Goal: Check status: Check status

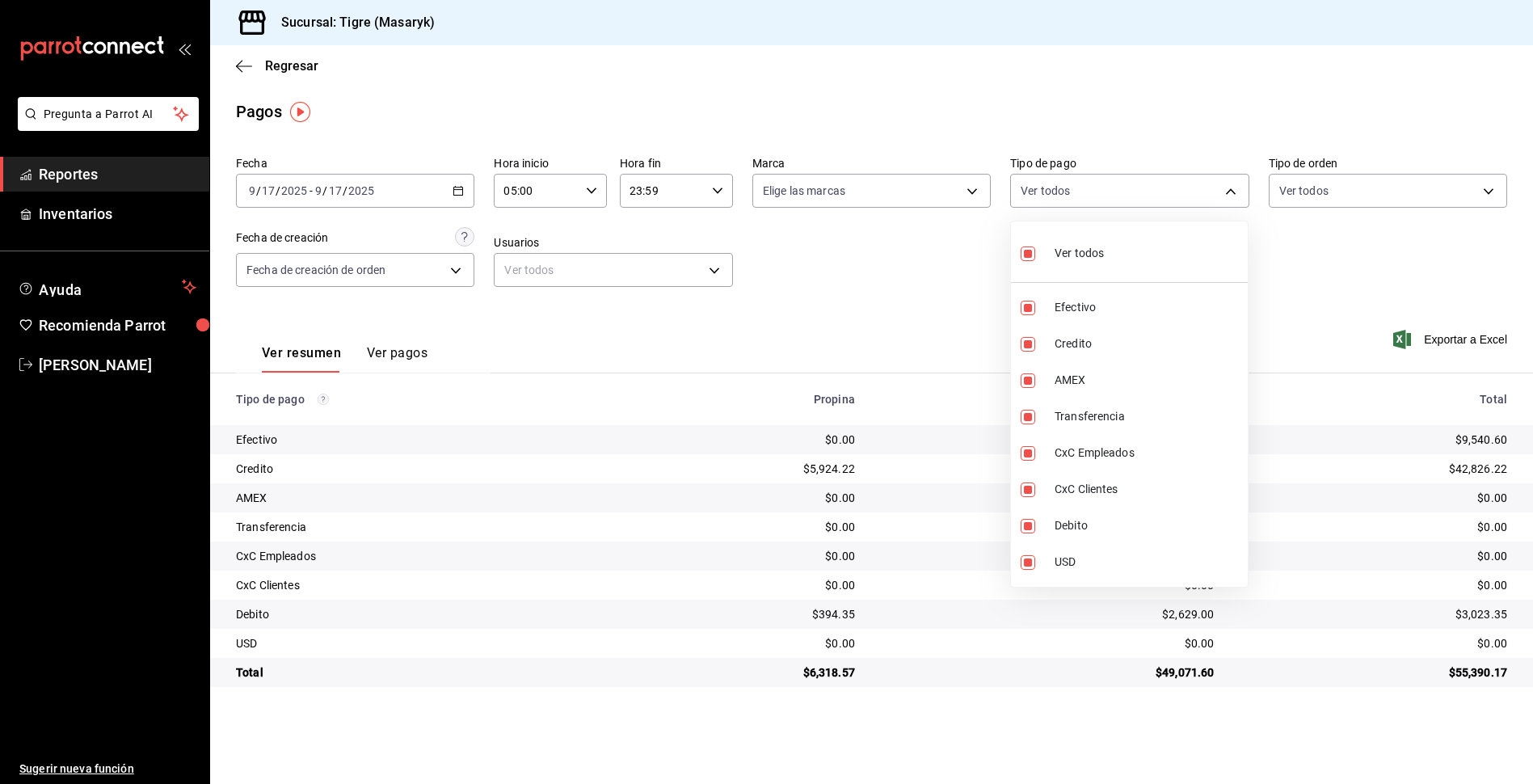
click at [1023, 250] on input "checkbox" at bounding box center [1028, 254] width 15 height 15
checkbox input "false"
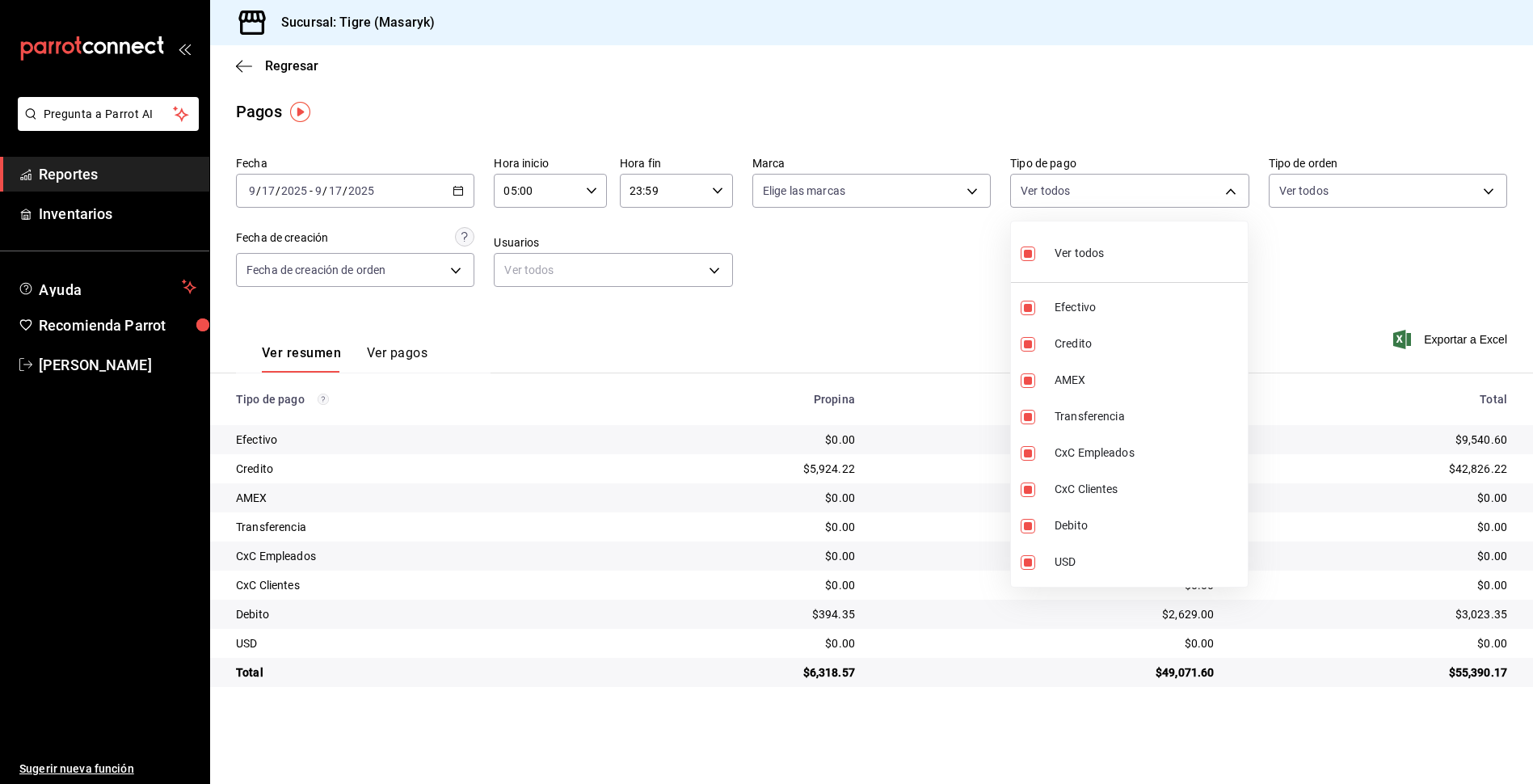
checkbox input "false"
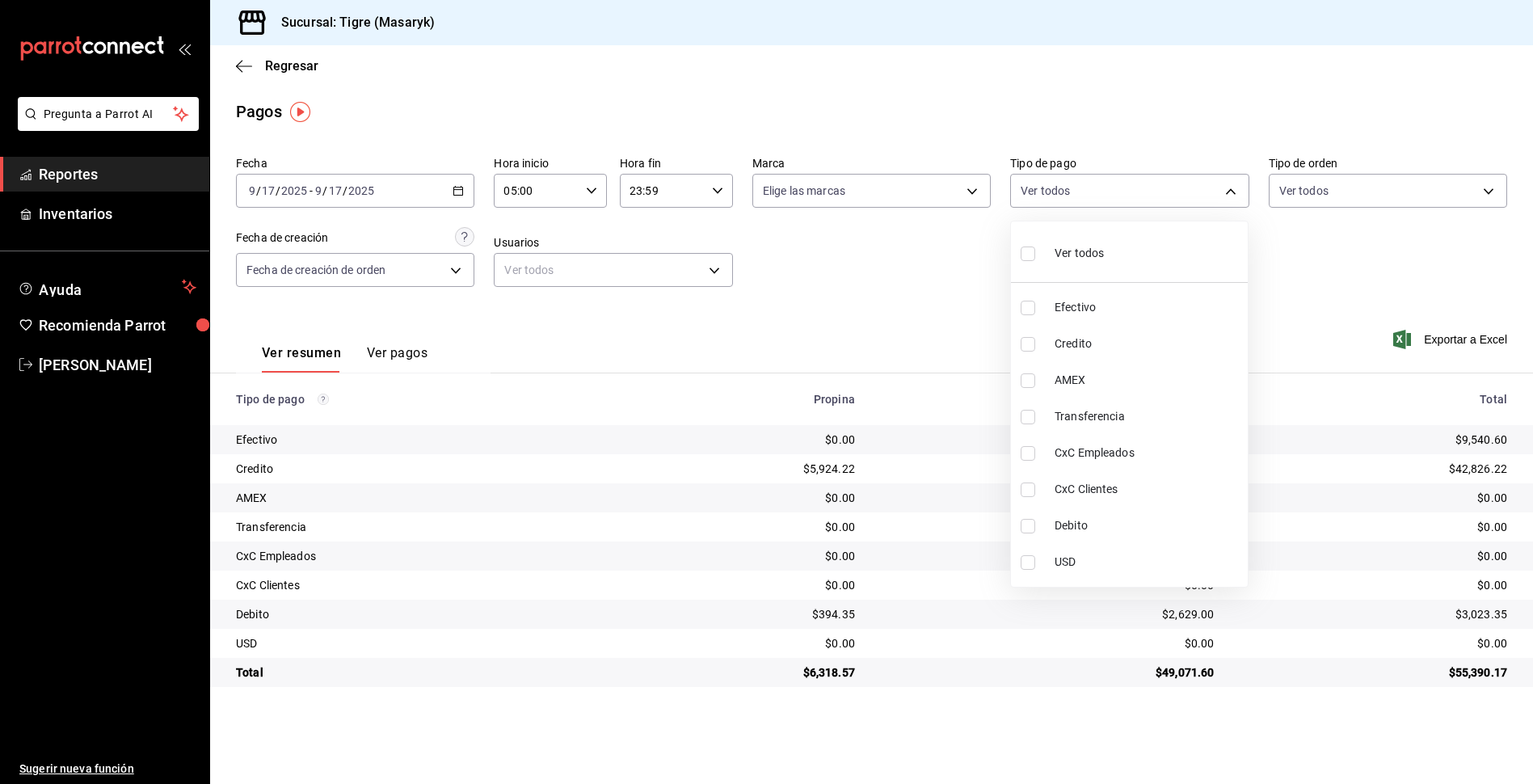
click at [1025, 252] on input "checkbox" at bounding box center [1028, 254] width 15 height 15
checkbox input "true"
type input "68cfb1b9-f6b2-44be-9d19-cf144159f8e2,563f51c4-7c0d-43b6-837e-e895ac41548e,d9472…"
checkbox input "true"
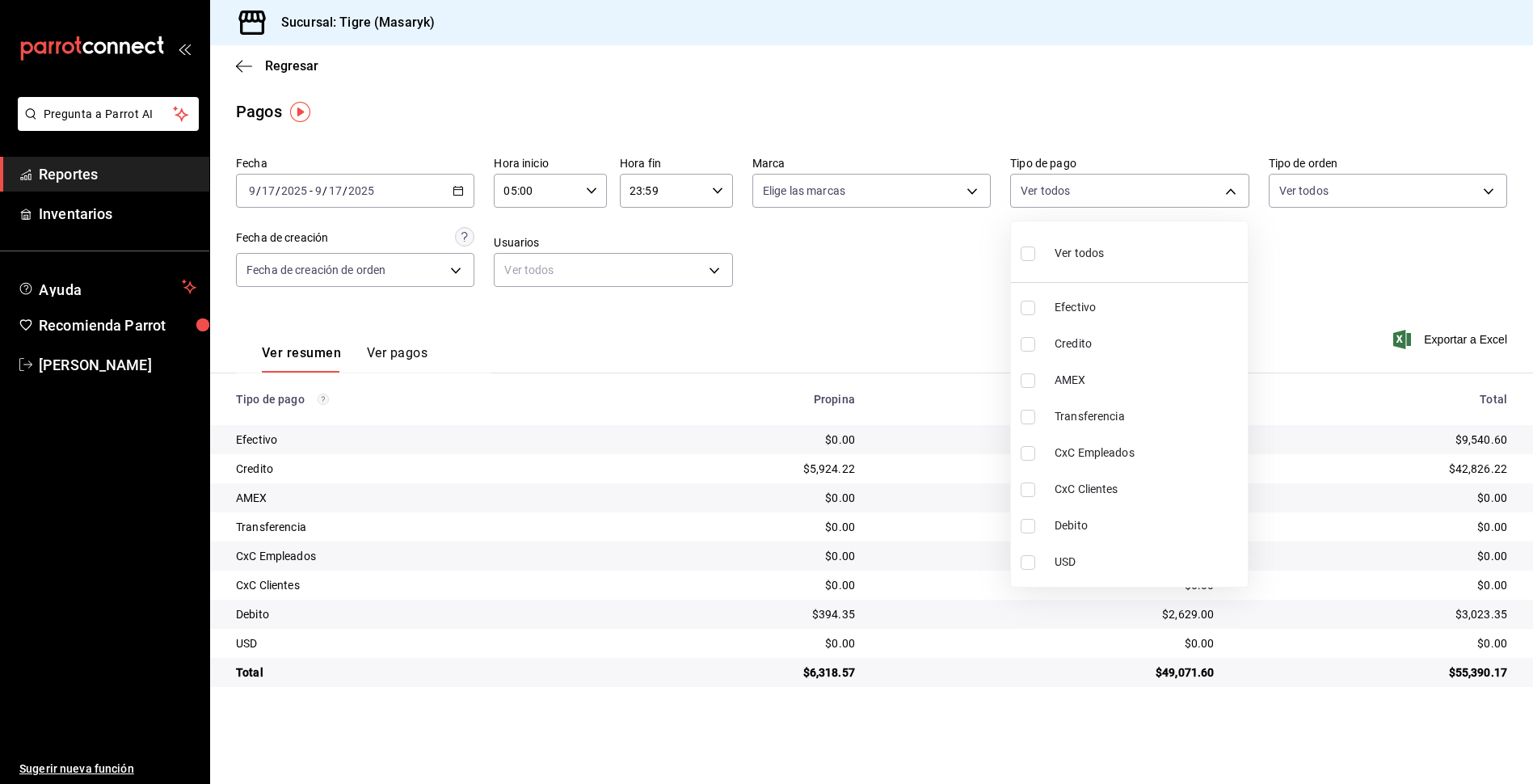
checkbox input "true"
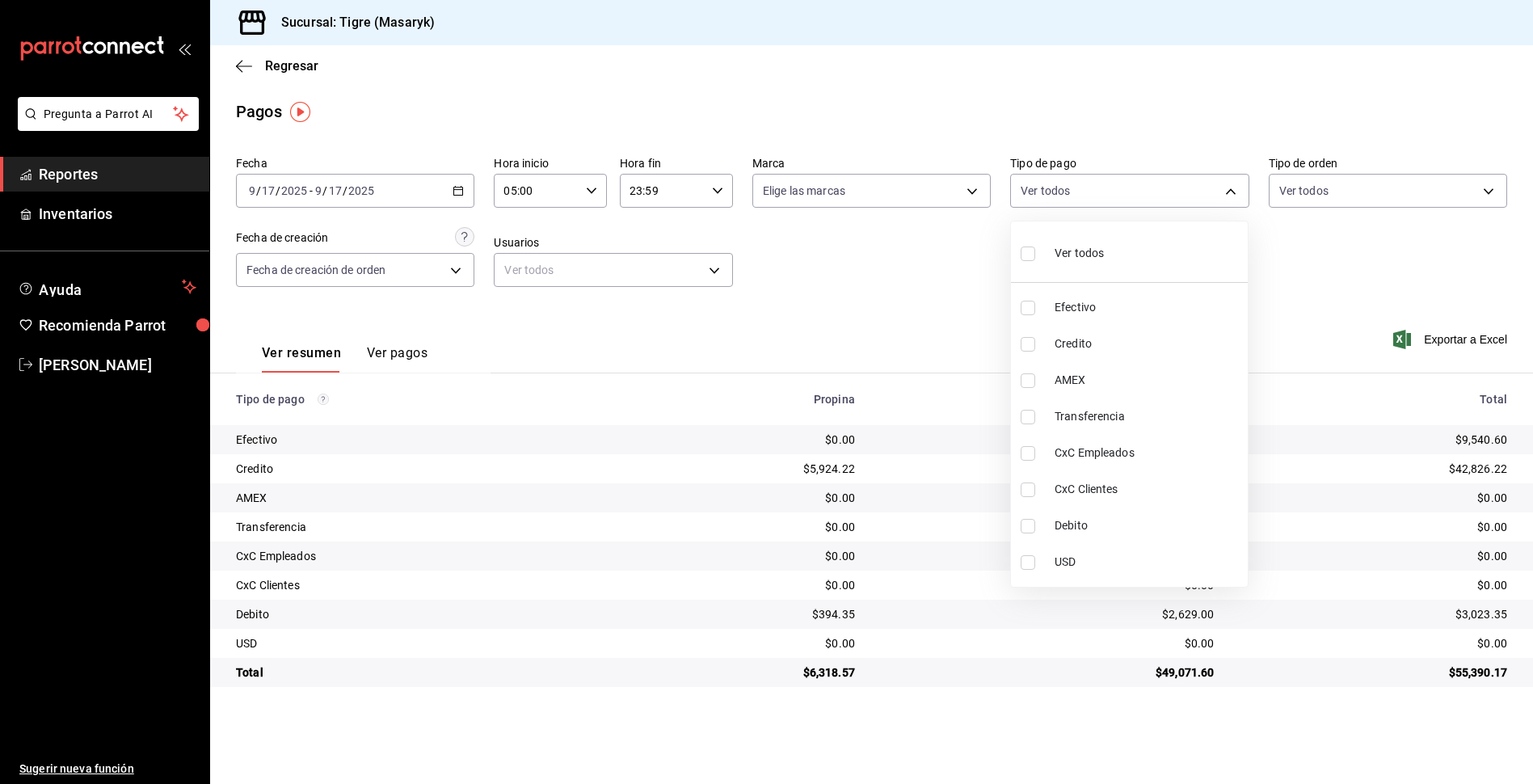
checkbox input "true"
click at [946, 272] on div at bounding box center [766, 392] width 1533 height 784
click at [1236, 191] on body "Pregunta a Parrot AI Reportes Inventarios Ayuda Recomienda Parrot Tigre Masaryk…" at bounding box center [766, 392] width 1533 height 784
click at [1293, 267] on div at bounding box center [766, 392] width 1533 height 784
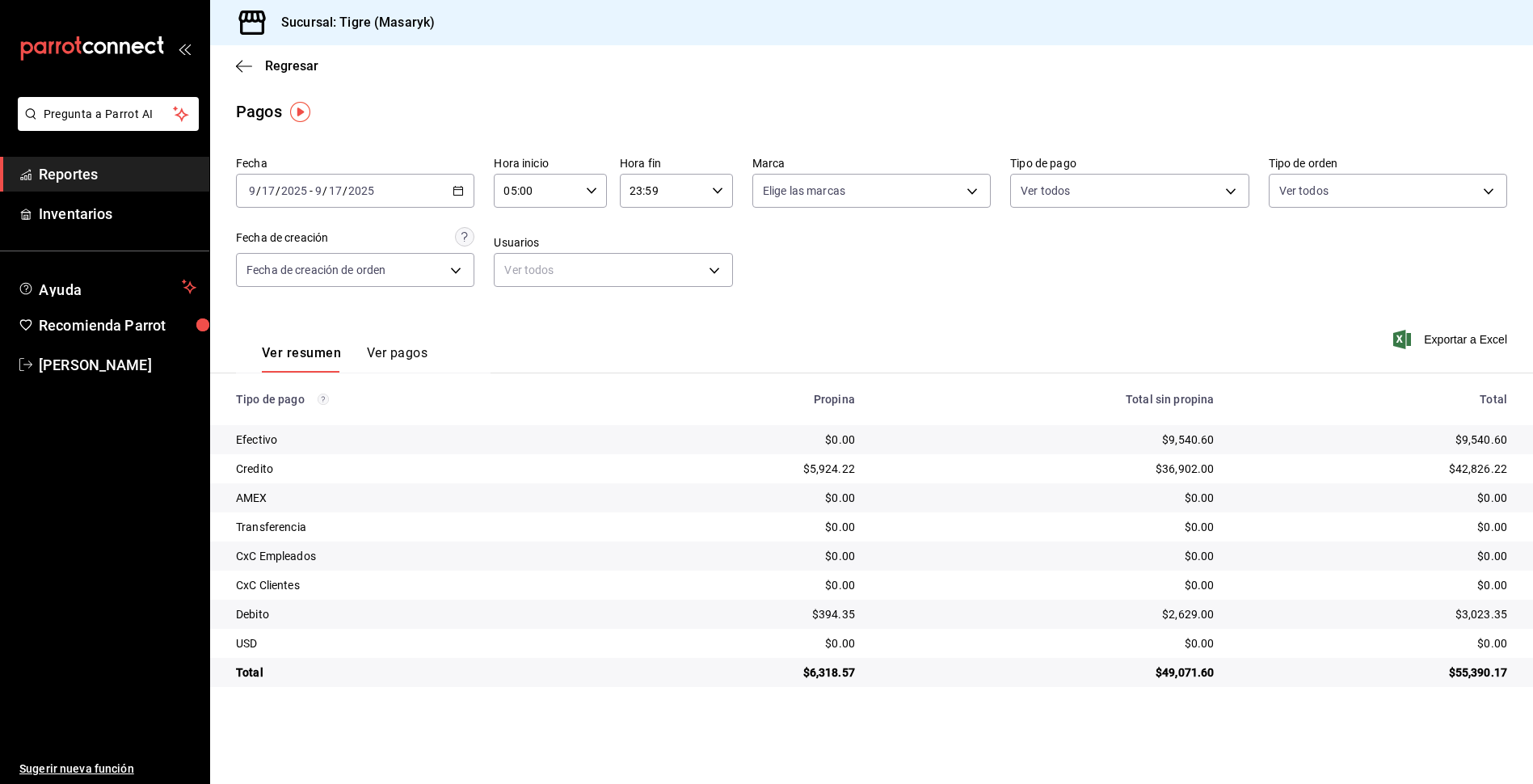
click at [585, 189] on div "05:00 Hora inicio" at bounding box center [550, 190] width 113 height 34
click at [539, 276] on button "06" at bounding box center [521, 271] width 50 height 33
type input "06:00"
click at [1005, 313] on div at bounding box center [766, 392] width 1533 height 784
